Goal: Task Accomplishment & Management: Complete application form

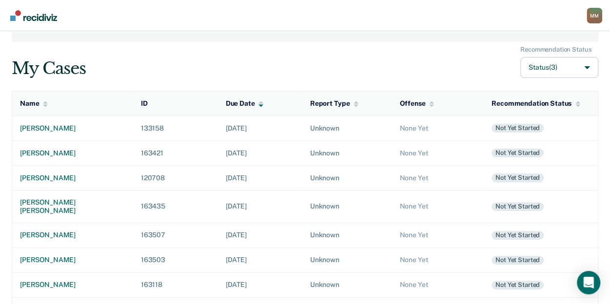
scroll to position [48, 0]
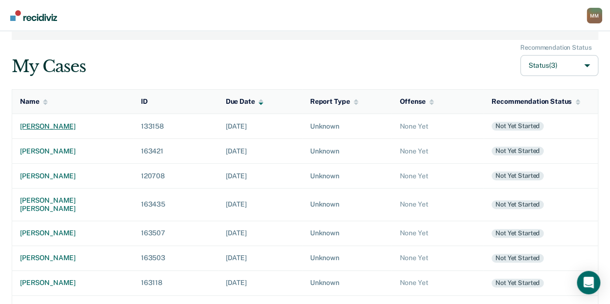
click at [52, 124] on div "[PERSON_NAME]" at bounding box center [72, 126] width 105 height 8
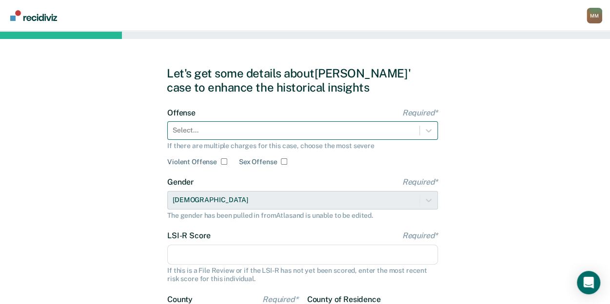
click at [277, 131] on div at bounding box center [294, 130] width 242 height 10
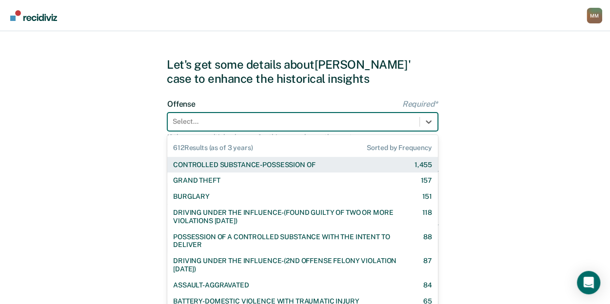
scroll to position [9, 0]
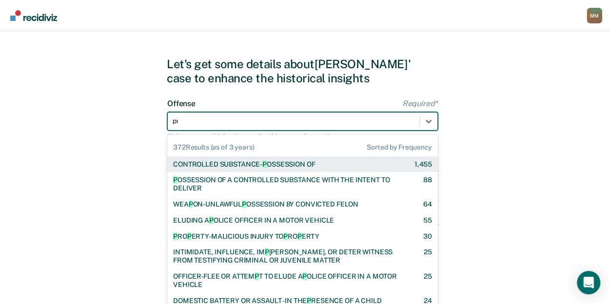
type input "pos"
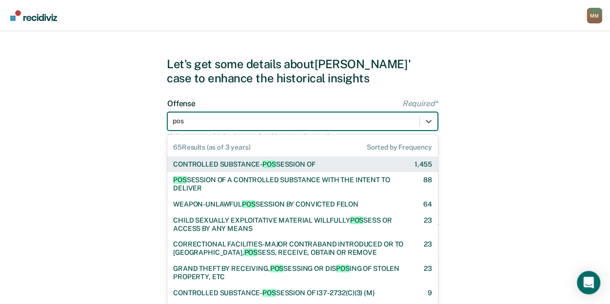
click at [265, 163] on span "POS" at bounding box center [269, 164] width 14 height 8
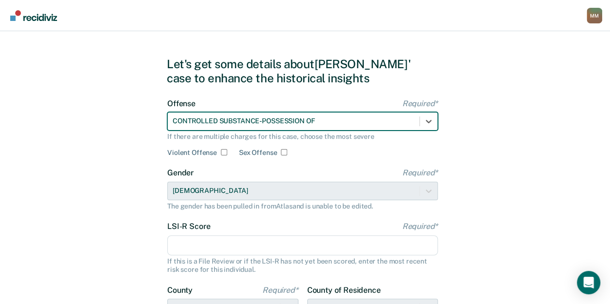
click at [273, 242] on input "LSI-R Score Required*" at bounding box center [302, 245] width 270 height 20
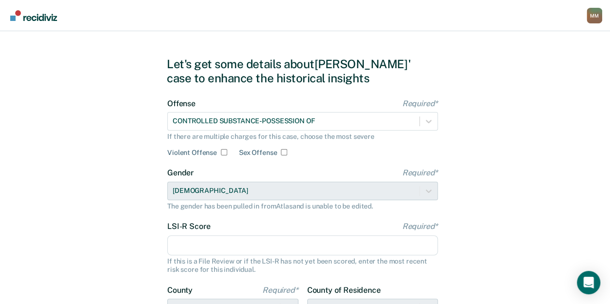
click at [221, 242] on input "LSI-R Score Required*" at bounding box center [302, 245] width 270 height 20
type input "26"
click at [154, 244] on div "Let's get some details about James' case to enhance the historical insights Off…" at bounding box center [305, 241] width 610 height 439
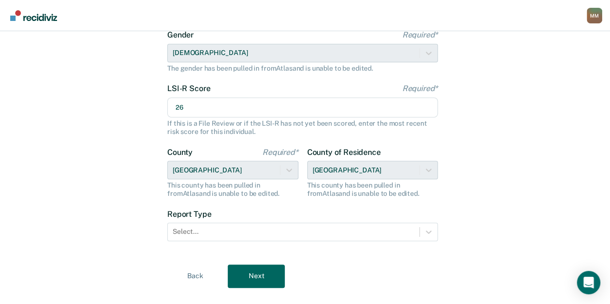
scroll to position [166, 0]
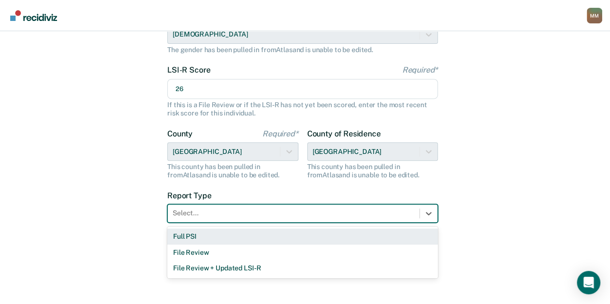
click at [201, 212] on div at bounding box center [294, 213] width 242 height 10
click at [199, 232] on div "Full PSI" at bounding box center [302, 237] width 270 height 16
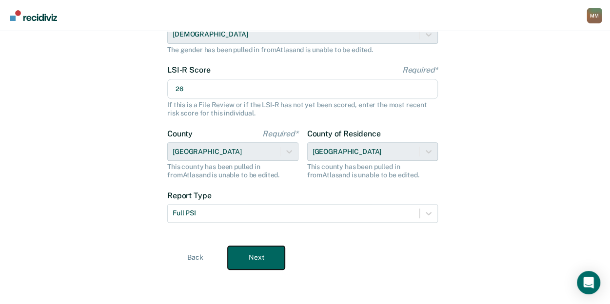
click at [241, 251] on button "Next" at bounding box center [256, 257] width 57 height 23
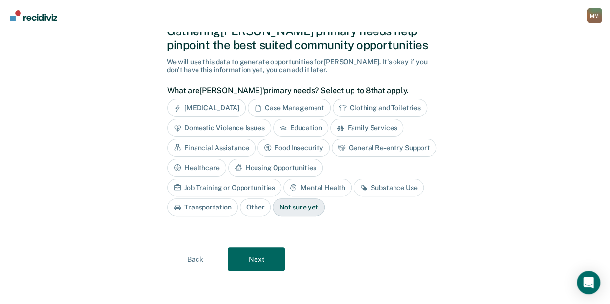
click at [283, 183] on div "Mental Health" at bounding box center [317, 188] width 68 height 18
click at [365, 179] on div "Substance Use" at bounding box center [400, 188] width 70 height 18
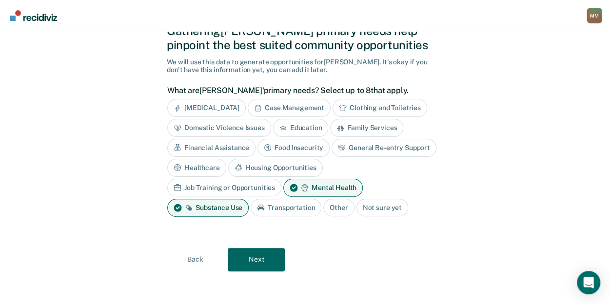
click at [281, 179] on div "Job Training or Opportunities" at bounding box center [224, 188] width 114 height 18
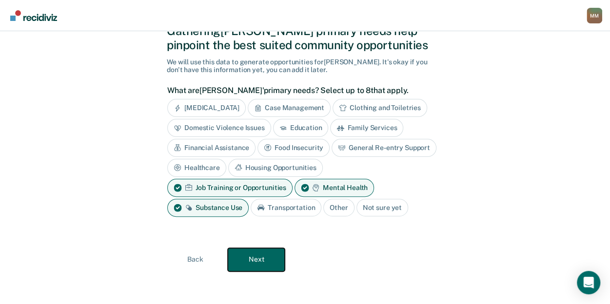
click at [282, 258] on button "Next" at bounding box center [256, 259] width 57 height 23
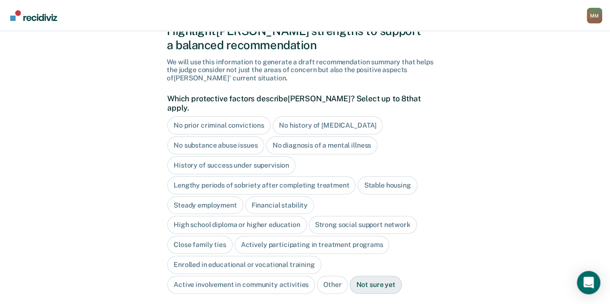
click at [291, 196] on div "Financial stability" at bounding box center [279, 205] width 69 height 18
click at [355, 219] on div "Strong social support network" at bounding box center [363, 225] width 108 height 18
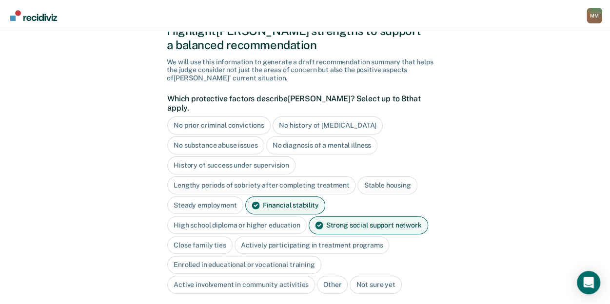
click at [209, 238] on div "Close family ties" at bounding box center [199, 245] width 65 height 18
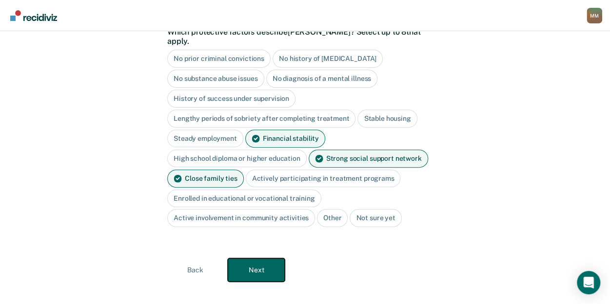
click at [260, 263] on button "Next" at bounding box center [256, 269] width 57 height 23
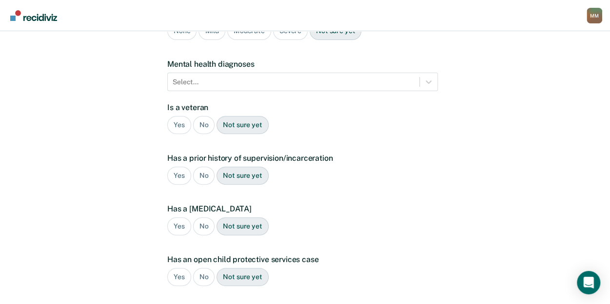
scroll to position [133, 0]
click at [200, 116] on div "No" at bounding box center [204, 125] width 22 height 18
click at [175, 167] on div "Yes" at bounding box center [179, 176] width 24 height 18
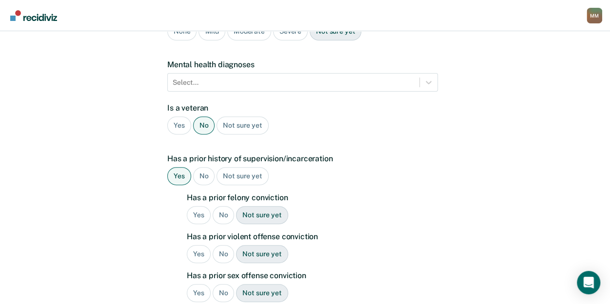
click at [194, 206] on div "Yes" at bounding box center [199, 215] width 24 height 18
click at [231, 284] on div "No" at bounding box center [223, 293] width 22 height 18
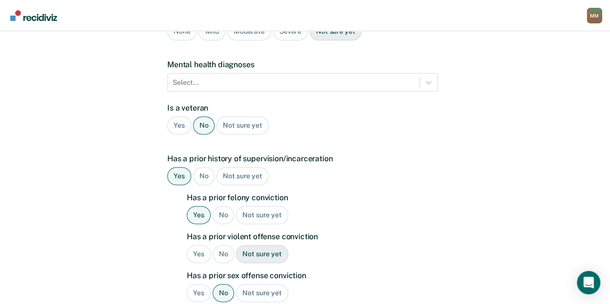
click at [222, 245] on div "No" at bounding box center [223, 254] width 22 height 18
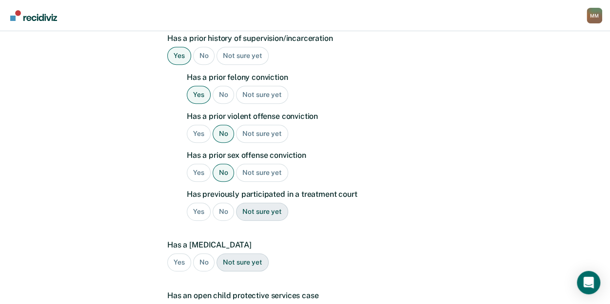
scroll to position [254, 0]
click at [199, 253] on div "No" at bounding box center [204, 262] width 22 height 18
click at [221, 202] on div "No" at bounding box center [223, 211] width 22 height 18
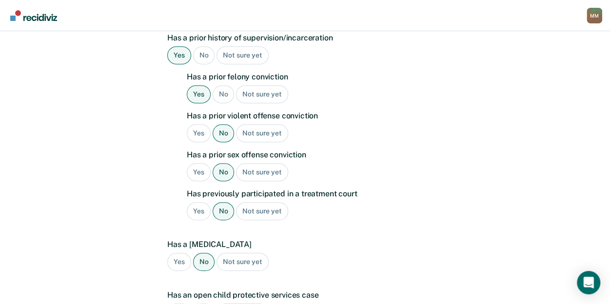
click at [266, 202] on div "Not sure yet" at bounding box center [262, 211] width 52 height 18
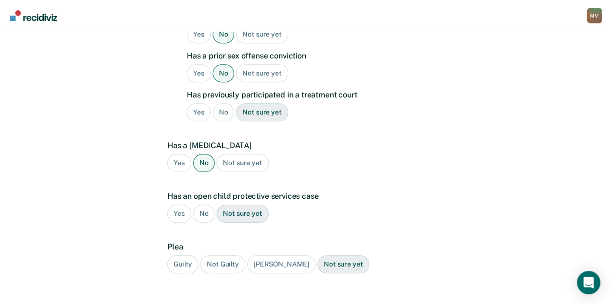
scroll to position [354, 0]
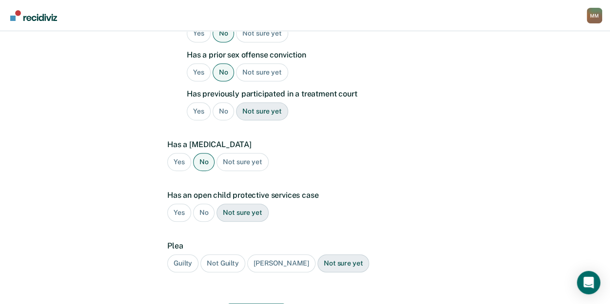
click at [202, 204] on div "No" at bounding box center [204, 213] width 22 height 18
click at [181, 254] on div "Guilty" at bounding box center [182, 263] width 31 height 18
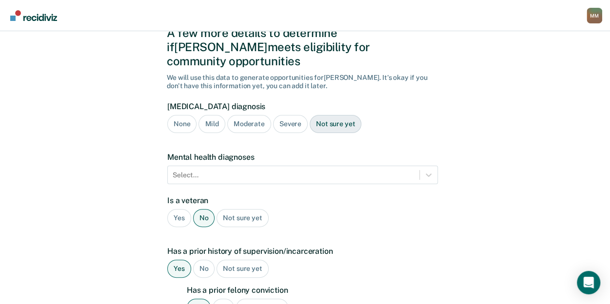
scroll to position [0, 0]
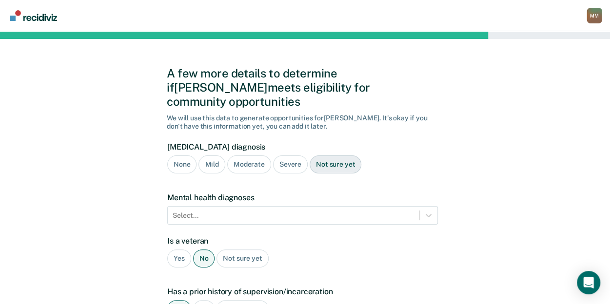
click at [290, 155] on div "Severe" at bounding box center [290, 164] width 35 height 18
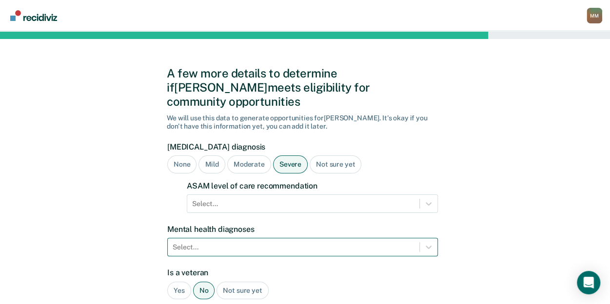
scroll to position [92, 0]
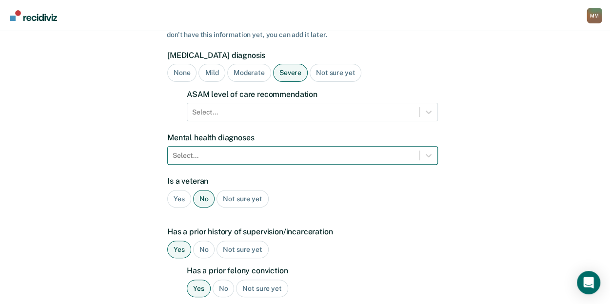
click at [309, 165] on div "Select..." at bounding box center [302, 155] width 270 height 19
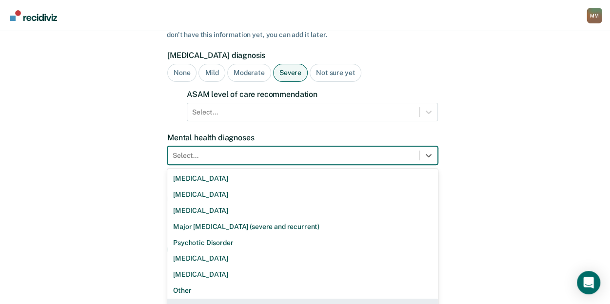
click at [242, 299] on div "None" at bounding box center [302, 307] width 270 height 16
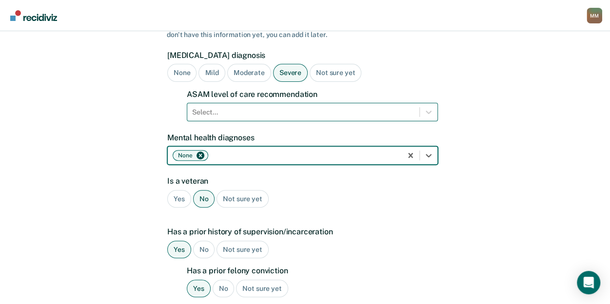
click at [319, 105] on div "Select..." at bounding box center [303, 112] width 232 height 14
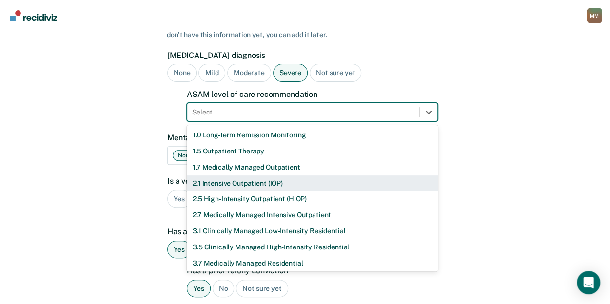
click at [254, 175] on div "2.1 Intensive Outpatient (IOP)" at bounding box center [312, 183] width 251 height 16
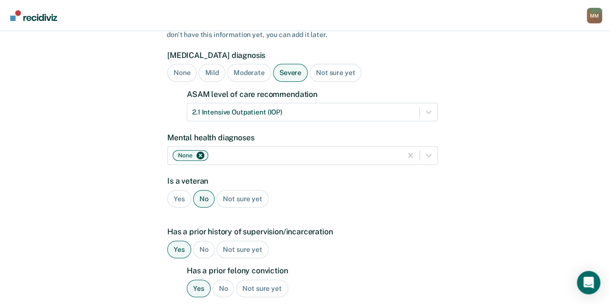
click at [386, 241] on div "Yes No Not sure yet" at bounding box center [302, 250] width 270 height 18
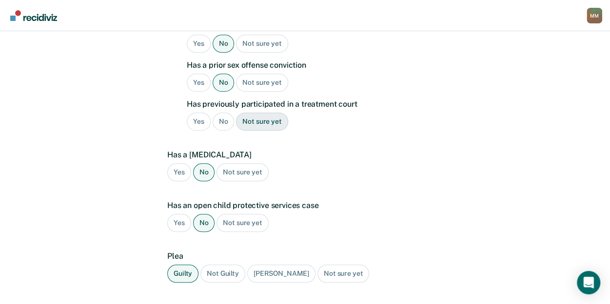
scroll to position [426, 0]
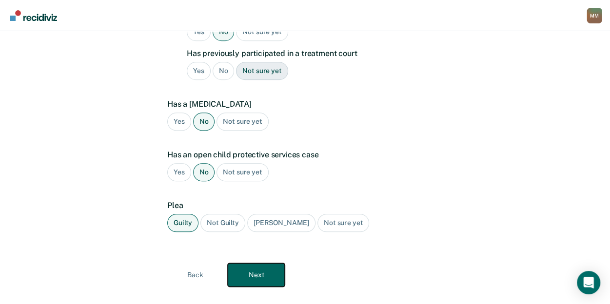
click at [233, 263] on button "Next" at bounding box center [256, 274] width 57 height 23
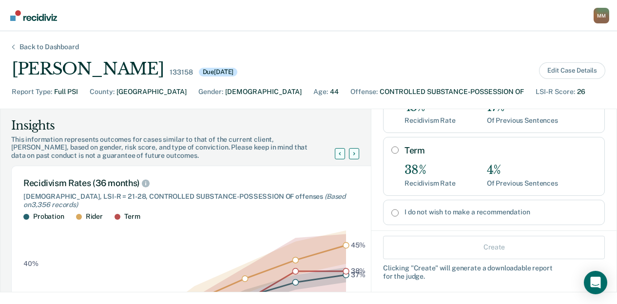
scroll to position [161, 0]
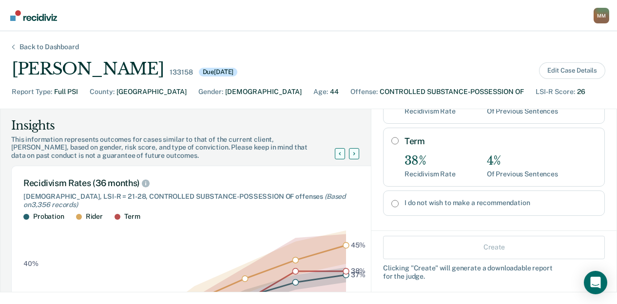
click at [418, 140] on div "Term 38% Recidivism Rate 4% Of Previous Sentences" at bounding box center [501, 157] width 192 height 42
radio input "true"
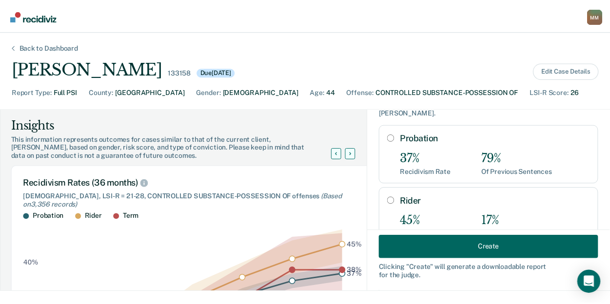
scroll to position [37, 0]
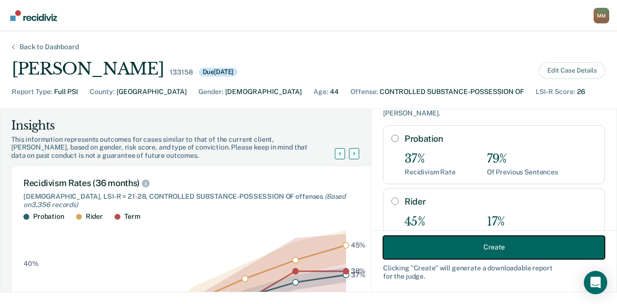
click at [447, 250] on button "Create" at bounding box center [494, 246] width 222 height 23
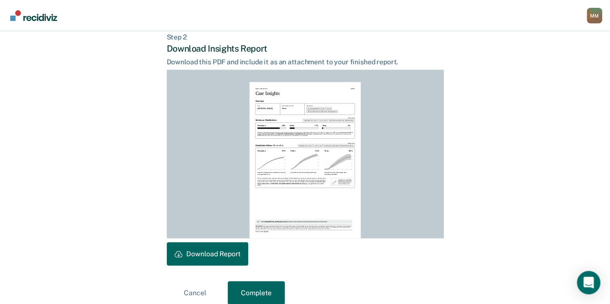
scroll to position [251, 0]
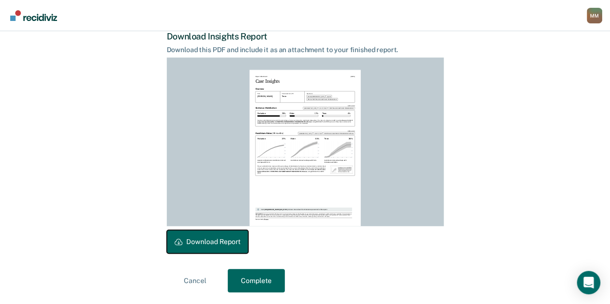
click at [214, 234] on button "Download Report" at bounding box center [207, 241] width 81 height 23
click at [428, 214] on div "Report Attachment October 11, 2025 Case Insights Overview Name James Sallee Rec…" at bounding box center [305, 147] width 277 height 169
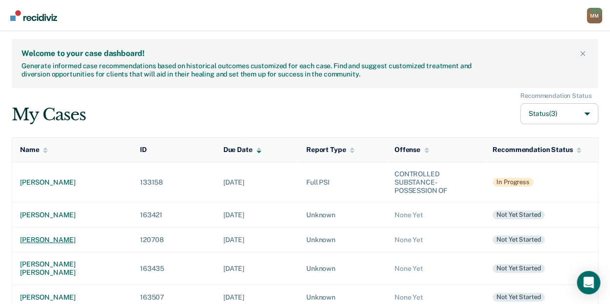
click at [55, 240] on div "[PERSON_NAME]" at bounding box center [72, 240] width 104 height 8
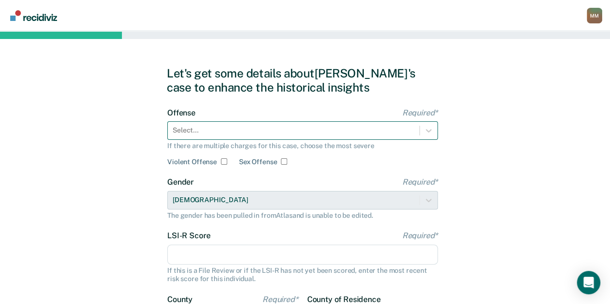
click at [305, 131] on div at bounding box center [294, 130] width 242 height 10
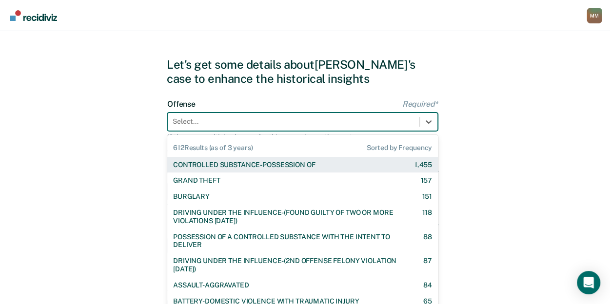
scroll to position [9, 0]
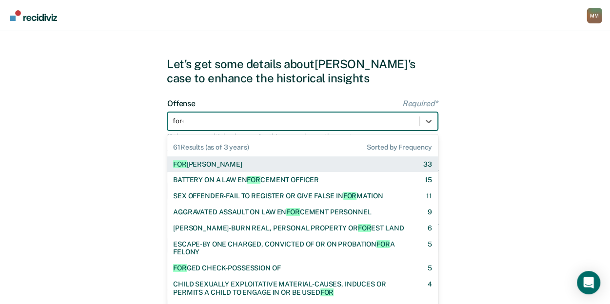
type input "forci"
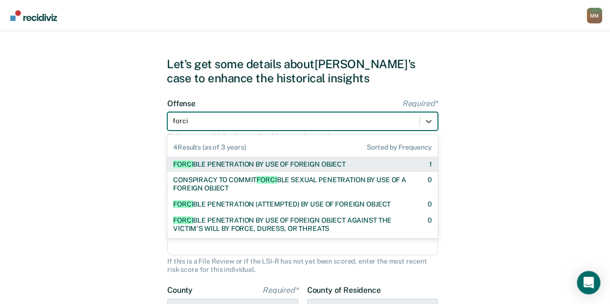
click at [290, 168] on div "FORCI BLE PENETRATION BY USE OF FOREIGN OBJECT" at bounding box center [259, 164] width 173 height 8
checkbox input "true"
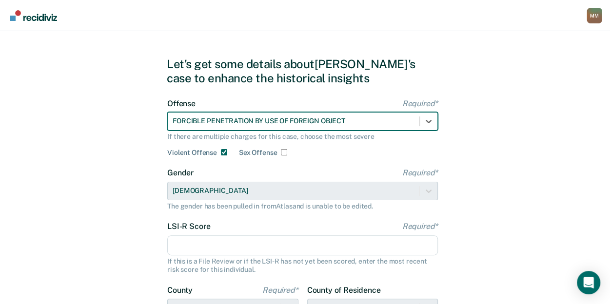
click at [306, 248] on input "LSI-R Score Required*" at bounding box center [302, 245] width 270 height 20
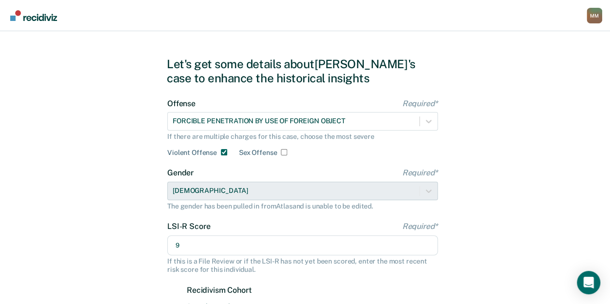
type input "9"
drag, startPoint x: 114, startPoint y: 247, endPoint x: 95, endPoint y: 271, distance: 31.3
click at [95, 271] on div "Let's get some details about [PERSON_NAME]'s case to enhance the historical ins…" at bounding box center [305, 283] width 610 height 523
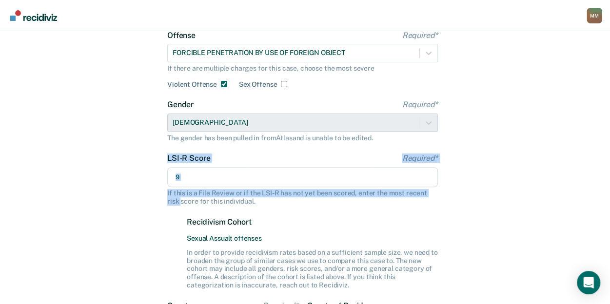
click at [106, 249] on div "Let's get some details about [PERSON_NAME]'s case to enhance the historical ins…" at bounding box center [305, 215] width 610 height 523
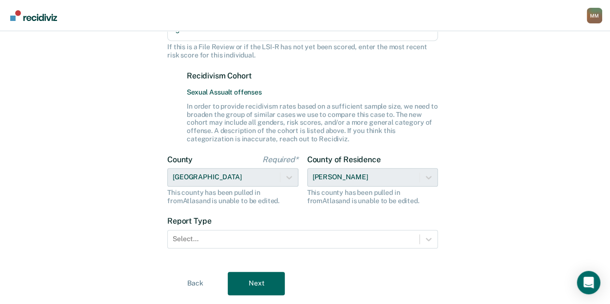
scroll to position [250, 0]
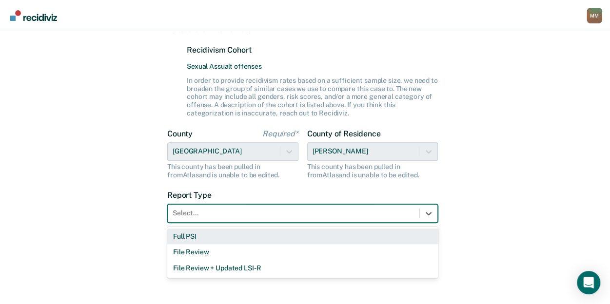
click at [230, 215] on div at bounding box center [294, 213] width 242 height 10
click at [210, 238] on div "Full PSI" at bounding box center [302, 237] width 270 height 16
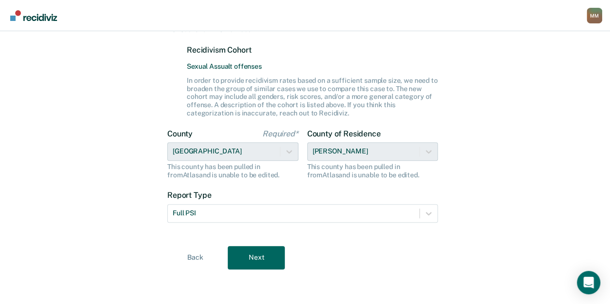
click at [154, 239] on div "Let's get some details about [PERSON_NAME]'s case to enhance the historical ins…" at bounding box center [305, 43] width 610 height 523
drag, startPoint x: 154, startPoint y: 239, endPoint x: 150, endPoint y: 207, distance: 32.3
click at [150, 207] on div "Let's get some details about [PERSON_NAME]'s case to enhance the historical ins…" at bounding box center [305, 43] width 610 height 523
click at [138, 207] on div "Let's get some details about [PERSON_NAME]'s case to enhance the historical ins…" at bounding box center [305, 43] width 610 height 523
click at [252, 262] on button "Next" at bounding box center [256, 257] width 57 height 23
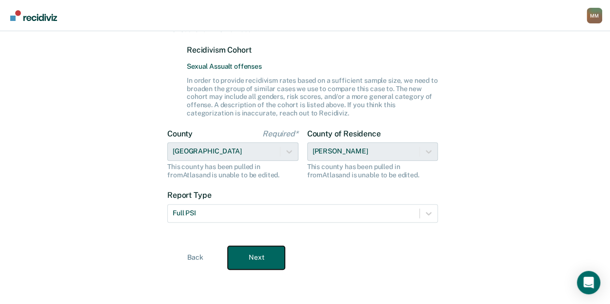
scroll to position [42, 0]
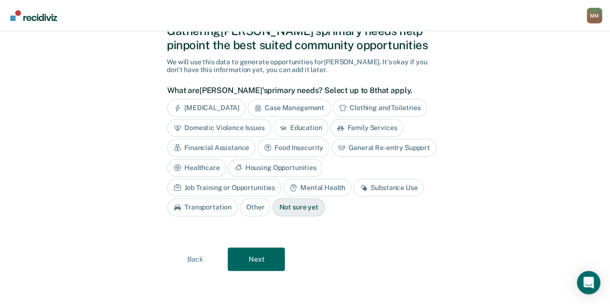
click at [150, 219] on div "Gathering [PERSON_NAME]'s primary needs help pinpoint the best suited community…" at bounding box center [305, 147] width 610 height 317
click at [146, 22] on nav "[PERSON_NAME] Profile Go to PSI Case Dashboard Log Out" at bounding box center [305, 15] width 594 height 31
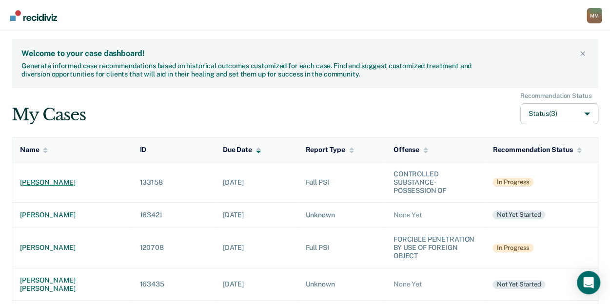
click at [39, 180] on div "[PERSON_NAME]" at bounding box center [72, 182] width 104 height 8
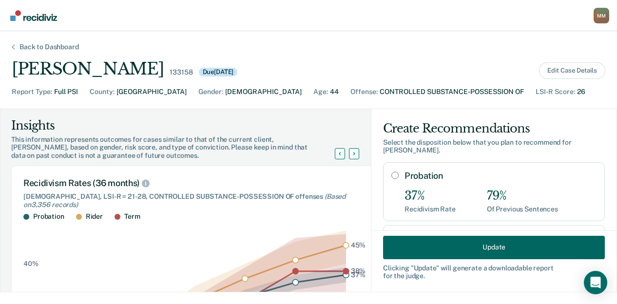
scroll to position [161, 0]
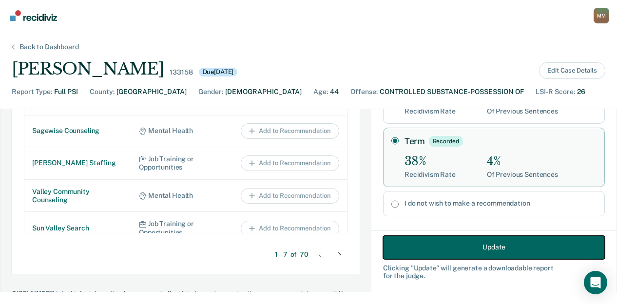
click at [399, 252] on button "Update" at bounding box center [494, 246] width 222 height 23
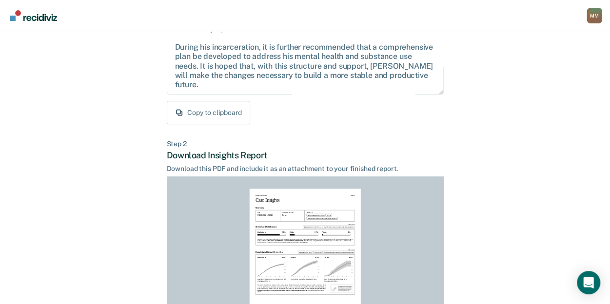
scroll to position [251, 0]
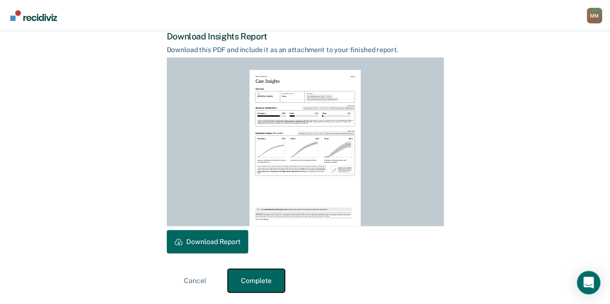
click at [267, 276] on button "Complete" at bounding box center [256, 280] width 57 height 23
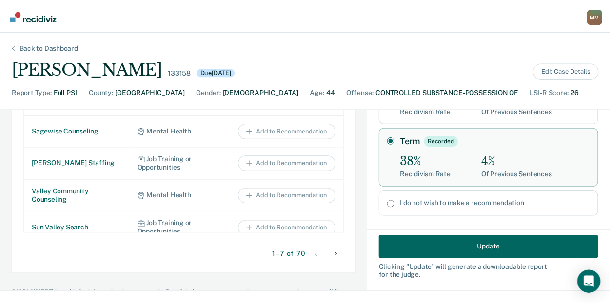
scroll to position [683, 0]
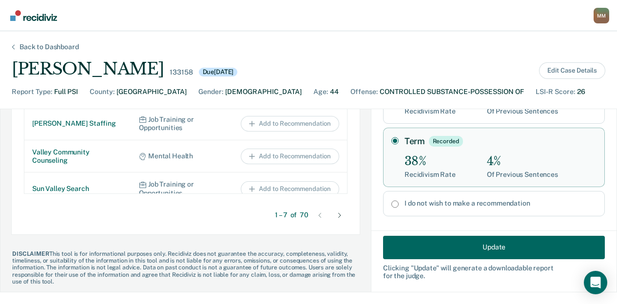
click at [34, 45] on div "Back to Dashboard" at bounding box center [49, 47] width 83 height 8
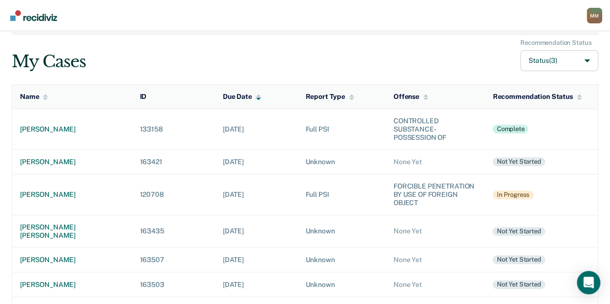
scroll to position [55, 0]
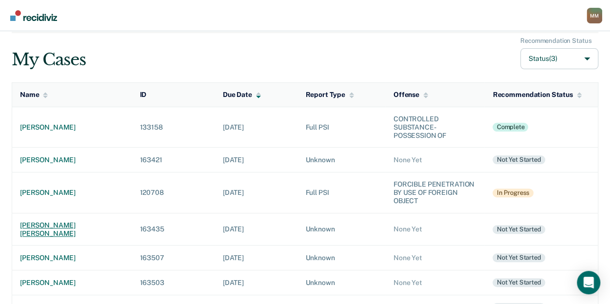
click at [73, 222] on div "[PERSON_NAME] [PERSON_NAME]" at bounding box center [72, 229] width 104 height 17
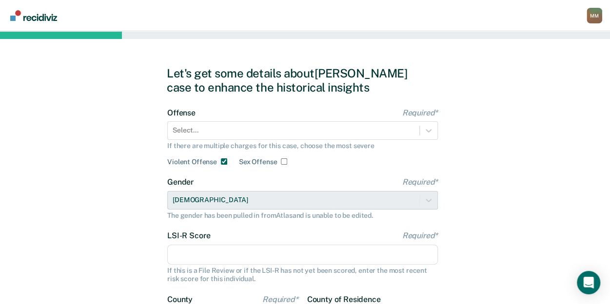
click at [273, 141] on div "Offense Required* Select... If there are multiple charges for this case, choose…" at bounding box center [302, 137] width 270 height 58
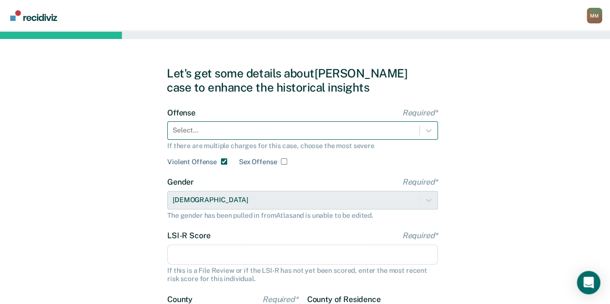
click at [273, 130] on div "Select..." at bounding box center [293, 130] width 251 height 14
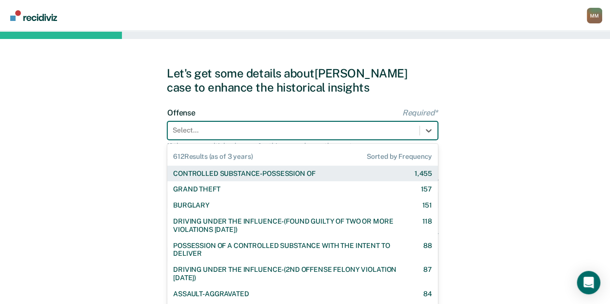
scroll to position [9, 0]
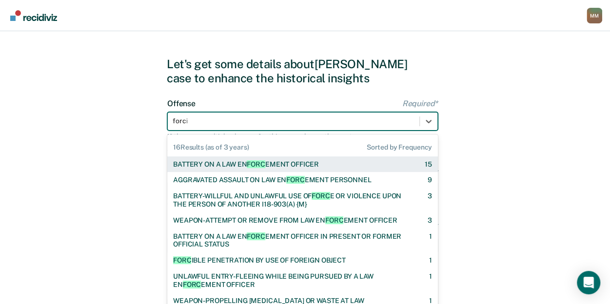
type input "forcib"
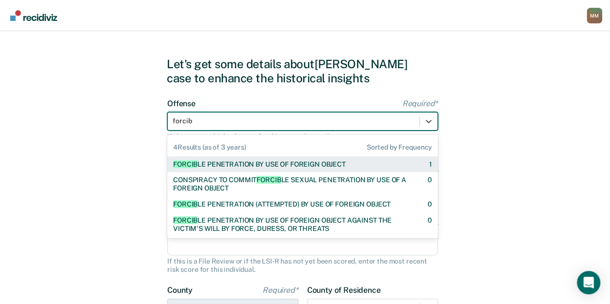
click at [245, 162] on div "FORCIB LE PENETRATION BY USE OF FOREIGN OBJECT" at bounding box center [259, 164] width 173 height 8
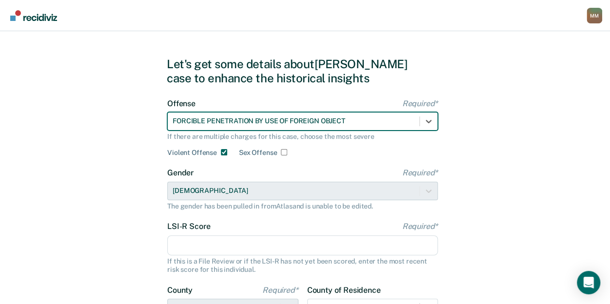
click at [117, 220] on div "Let's get some details about [PERSON_NAME] case to enhance the historical insig…" at bounding box center [305, 241] width 610 height 439
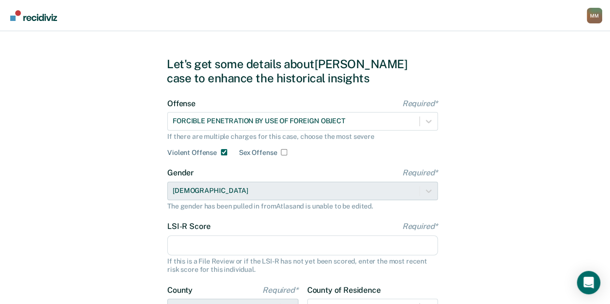
click at [189, 244] on input "LSI-R Score Required*" at bounding box center [302, 245] width 270 height 20
click at [145, 220] on div "Let's get some details about [PERSON_NAME] case to enhance the historical insig…" at bounding box center [305, 241] width 610 height 439
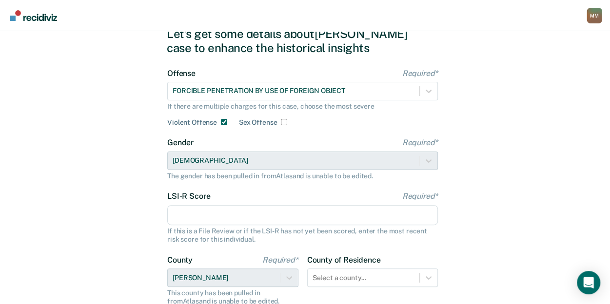
scroll to position [40, 0]
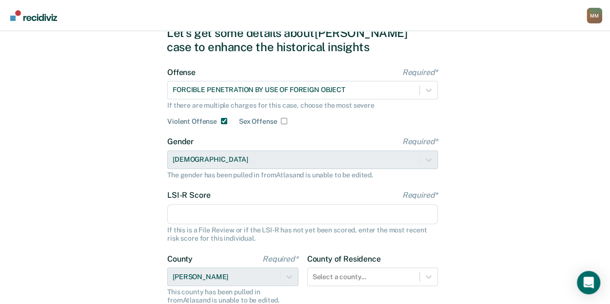
click at [214, 211] on input "LSI-R Score Required*" at bounding box center [302, 214] width 270 height 20
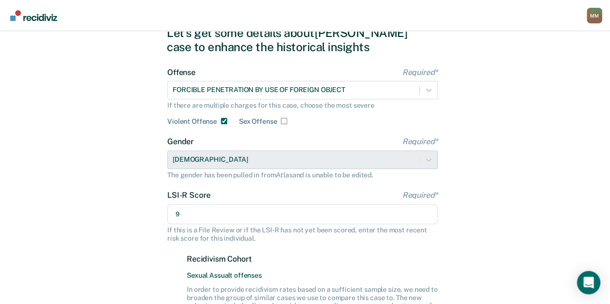
type input "9"
click at [123, 241] on div "Let's get some details about [PERSON_NAME] case to enhance the historical insig…" at bounding box center [305, 252] width 610 height 523
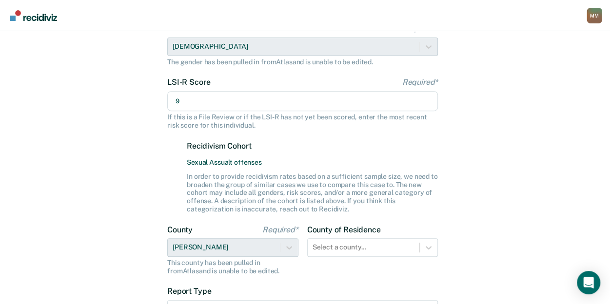
scroll to position [0, 0]
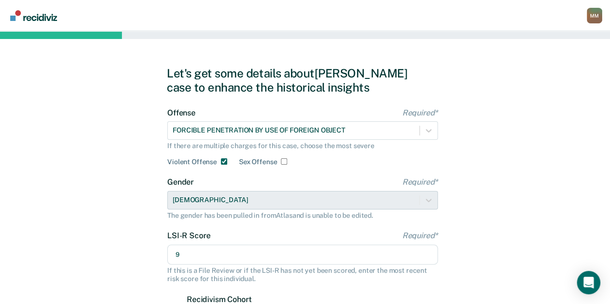
click at [282, 163] on input "Sex Offense" at bounding box center [284, 161] width 6 height 6
checkbox input "true"
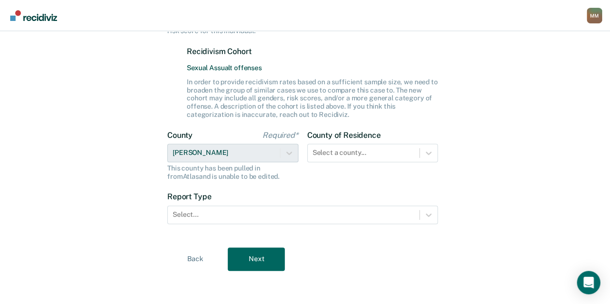
scroll to position [250, 0]
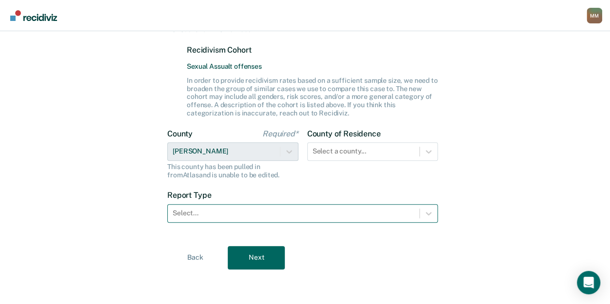
click at [196, 215] on div at bounding box center [294, 213] width 242 height 10
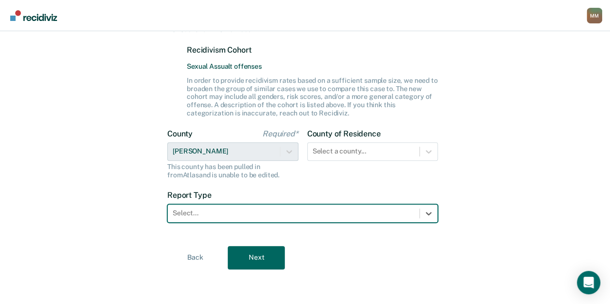
click at [196, 215] on div at bounding box center [294, 213] width 242 height 10
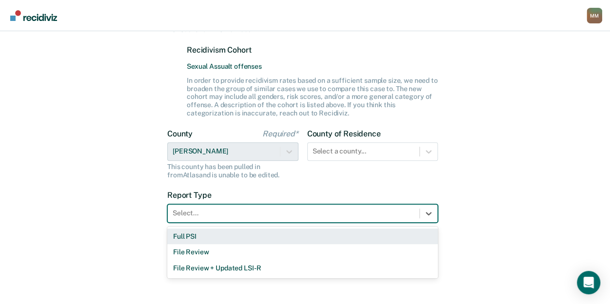
click at [196, 215] on div at bounding box center [294, 213] width 242 height 10
click at [191, 236] on div "Full PSI" at bounding box center [302, 237] width 270 height 16
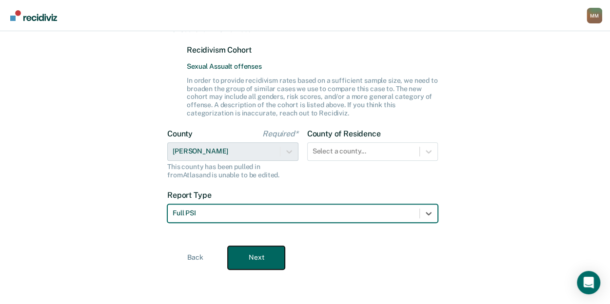
click at [261, 265] on button "Next" at bounding box center [256, 257] width 57 height 23
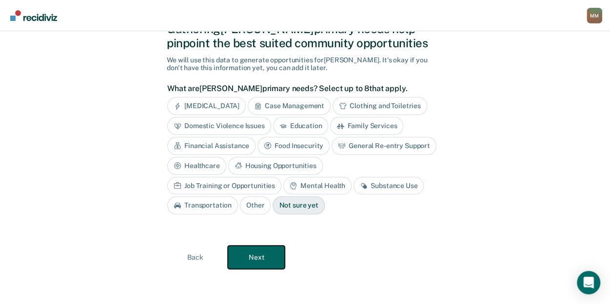
scroll to position [42, 0]
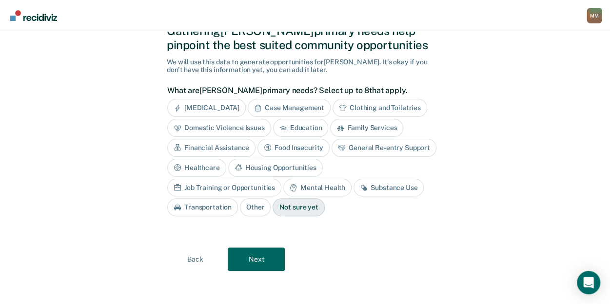
click at [283, 187] on div "Mental Health" at bounding box center [317, 188] width 68 height 18
click at [281, 179] on div "Job Training or Opportunities" at bounding box center [224, 188] width 114 height 18
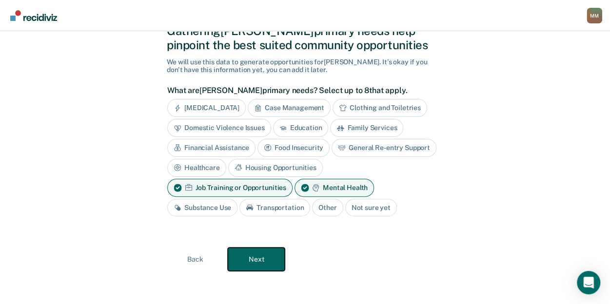
click at [259, 254] on button "Next" at bounding box center [256, 259] width 57 height 23
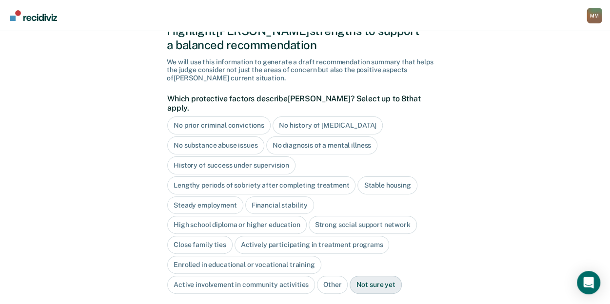
click at [242, 116] on div "No prior criminal convictions" at bounding box center [218, 125] width 103 height 18
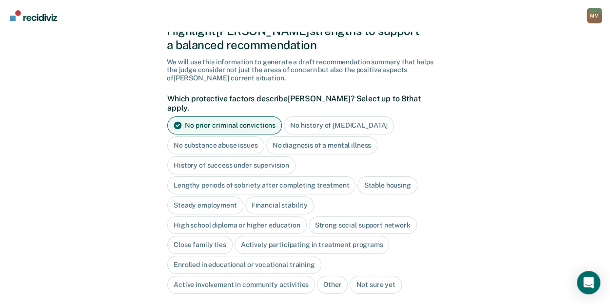
click at [304, 116] on div "No history of [MEDICAL_DATA]" at bounding box center [339, 125] width 110 height 18
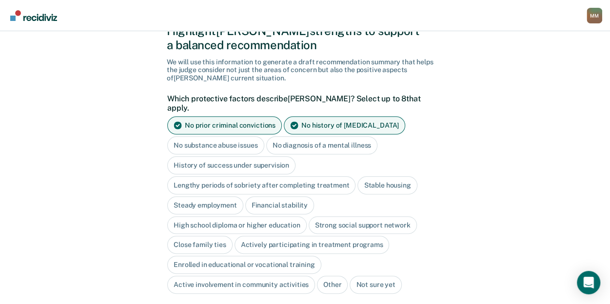
click at [304, 116] on div "No history of [MEDICAL_DATA]" at bounding box center [344, 125] width 121 height 18
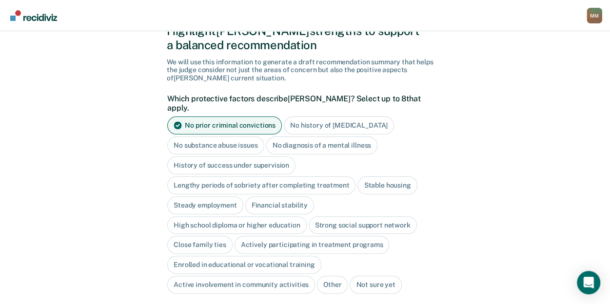
click at [214, 136] on div "No substance abuse issues" at bounding box center [215, 145] width 97 height 18
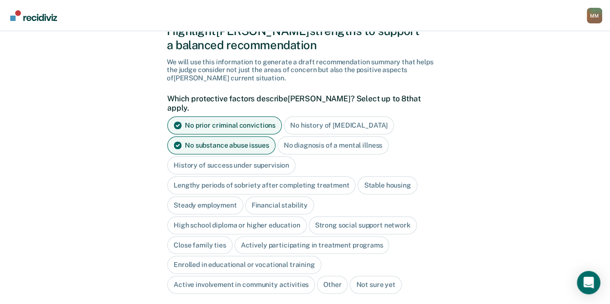
click at [378, 176] on div "Stable housing" at bounding box center [386, 185] width 59 height 18
click at [206, 196] on div "Steady employment" at bounding box center [205, 205] width 76 height 18
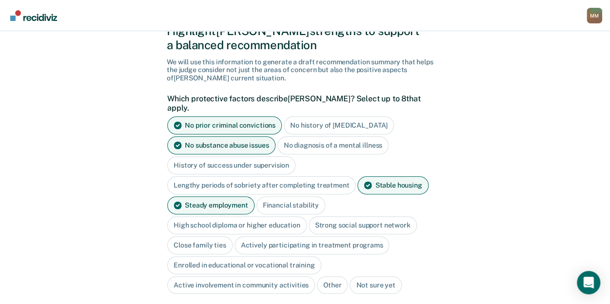
click at [286, 196] on div "Financial stability" at bounding box center [290, 205] width 69 height 18
click at [260, 216] on div "High school diploma or higher education" at bounding box center [236, 225] width 139 height 18
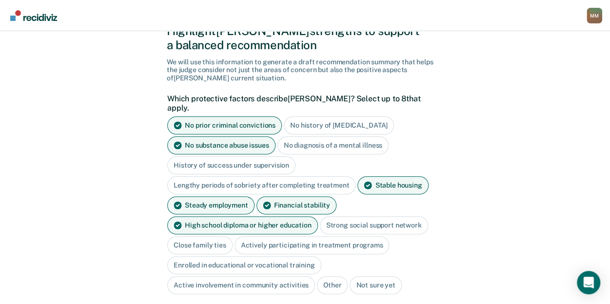
click at [341, 216] on div "Strong social support network" at bounding box center [374, 225] width 108 height 18
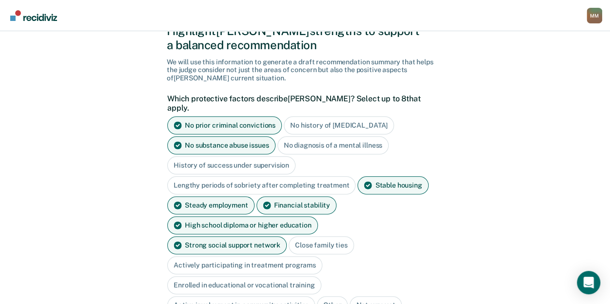
click at [289, 236] on div "Close family ties" at bounding box center [321, 245] width 65 height 18
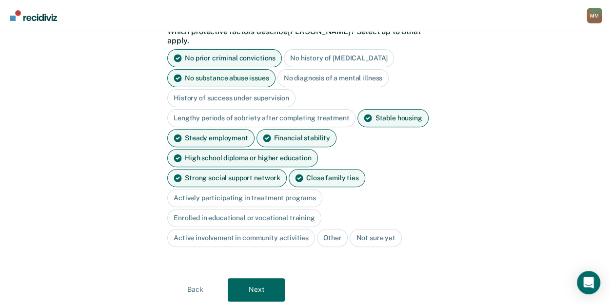
click at [202, 229] on div "Active involvement in community activities" at bounding box center [241, 238] width 148 height 18
click at [257, 229] on div "Active involvement in community activities" at bounding box center [241, 238] width 148 height 18
click at [179, 221] on div "Which protective factors describe [PERSON_NAME] ? Select up to 8 that apply. No…" at bounding box center [302, 141] width 270 height 228
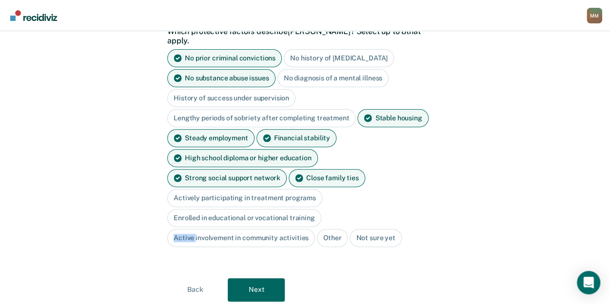
click at [179, 221] on div "Which protective factors describe [PERSON_NAME] ? Select up to 8 that apply. No…" at bounding box center [302, 141] width 270 height 228
click at [229, 229] on div "Active involvement in community activities" at bounding box center [241, 238] width 148 height 18
click at [300, 229] on div "Active involvement in community activities" at bounding box center [241, 238] width 148 height 18
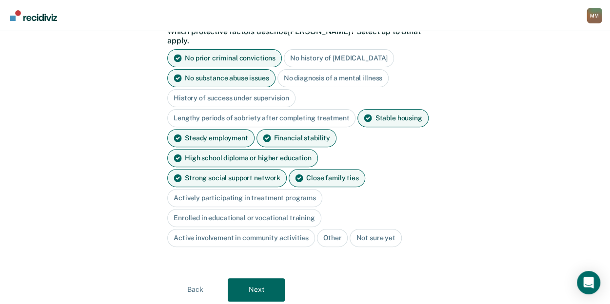
click at [299, 229] on div "Active involvement in community activities" at bounding box center [241, 238] width 148 height 18
click at [335, 229] on div "Other" at bounding box center [332, 238] width 31 height 18
click at [282, 209] on div "Enrolled in educational or vocational training" at bounding box center [244, 218] width 154 height 18
click at [220, 129] on div "Steady employment" at bounding box center [210, 138] width 87 height 18
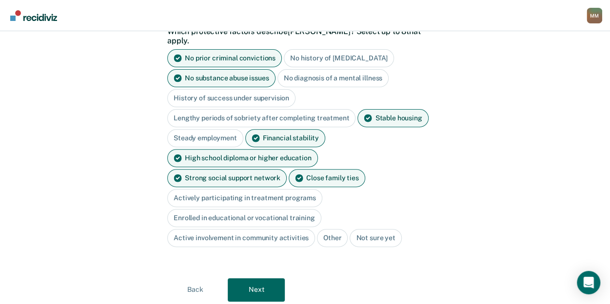
click at [221, 229] on div "Active involvement in community activities" at bounding box center [241, 238] width 148 height 18
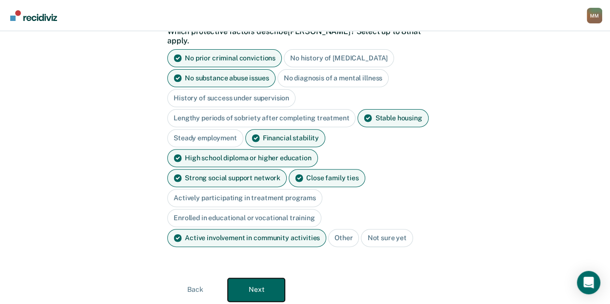
click at [254, 278] on button "Next" at bounding box center [256, 289] width 57 height 23
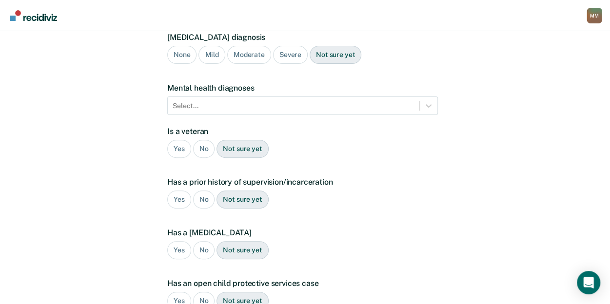
scroll to position [239, 0]
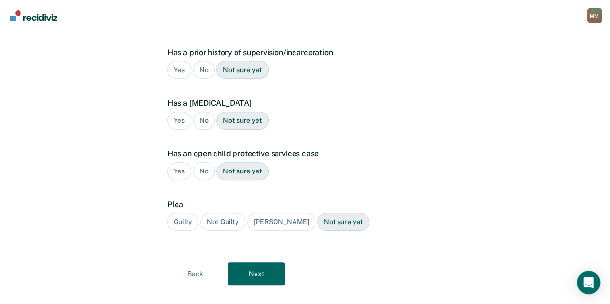
click at [203, 61] on div "No" at bounding box center [204, 70] width 22 height 18
click at [203, 112] on div "No" at bounding box center [204, 121] width 22 height 18
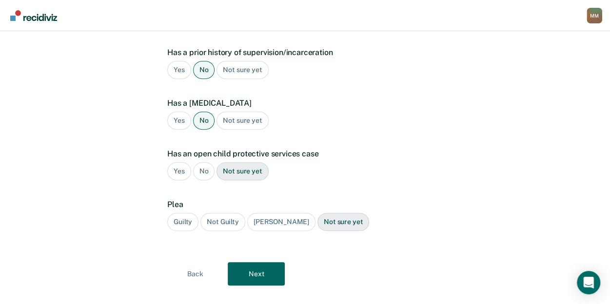
click at [203, 162] on div "No" at bounding box center [204, 171] width 22 height 18
click at [183, 213] on div "Guilty" at bounding box center [182, 222] width 31 height 18
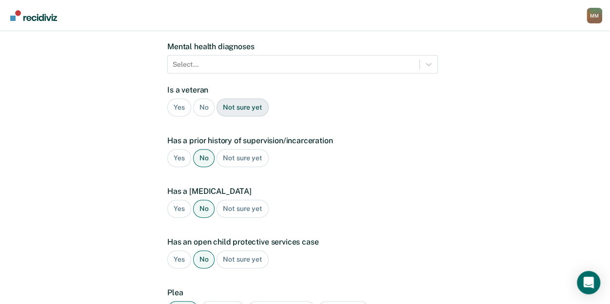
scroll to position [150, 0]
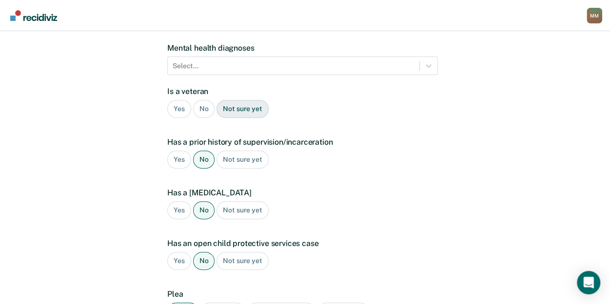
click at [205, 100] on div "No" at bounding box center [204, 109] width 22 height 18
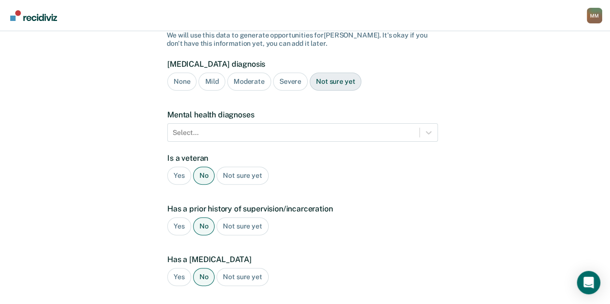
scroll to position [71, 0]
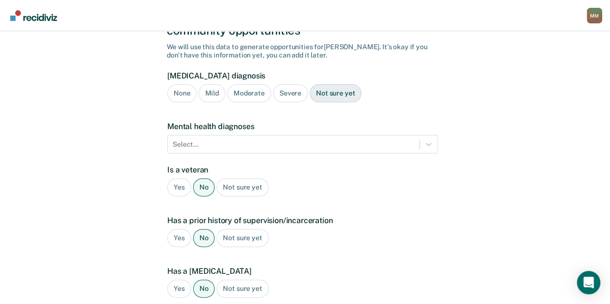
click at [185, 84] on div "None" at bounding box center [181, 93] width 29 height 18
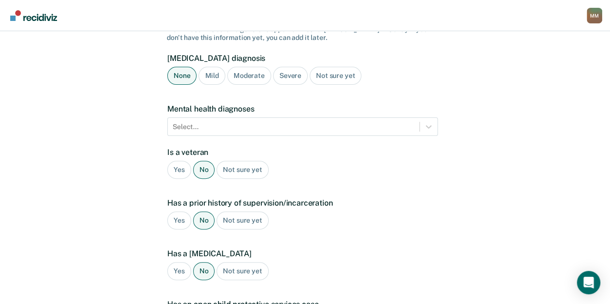
scroll to position [95, 0]
